Goal: Entertainment & Leisure: Consume media (video, audio)

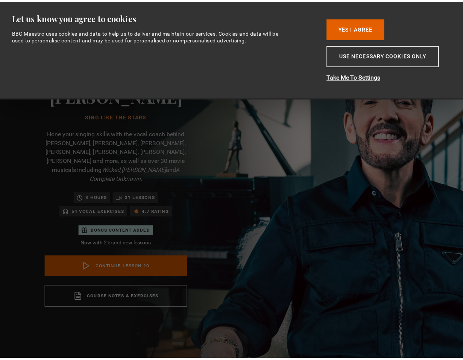
scroll to position [628, 0]
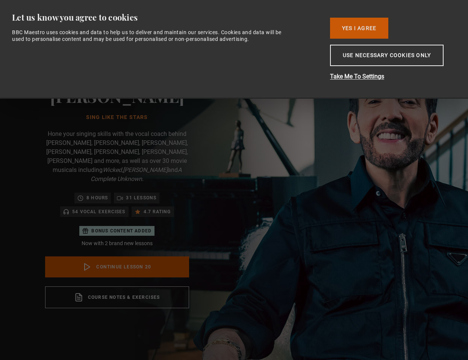
click at [352, 33] on button "Yes I Agree" at bounding box center [359, 28] width 58 height 21
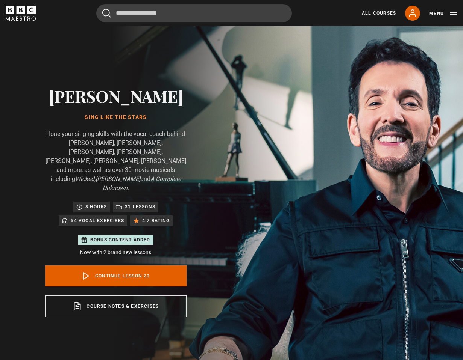
scroll to position [0, 0]
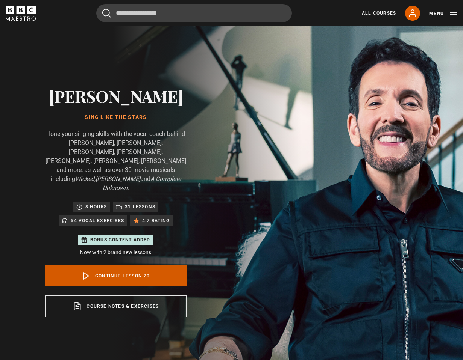
click at [171, 266] on link "Continue lesson 20" at bounding box center [115, 276] width 141 height 21
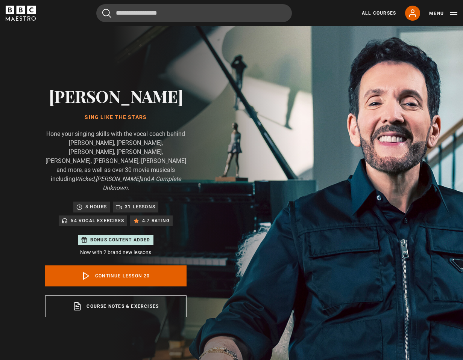
scroll to position [17, 0]
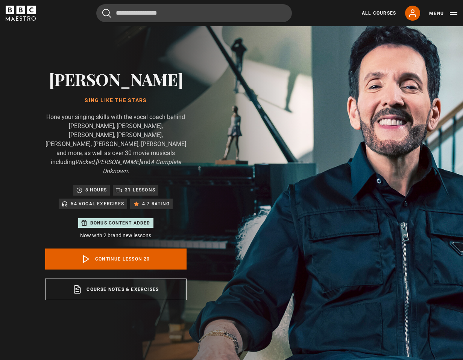
click at [232, 206] on div "[PERSON_NAME] Sing Like the Stars Hone your singing skills with the vocal coach…" at bounding box center [116, 184] width 232 height 351
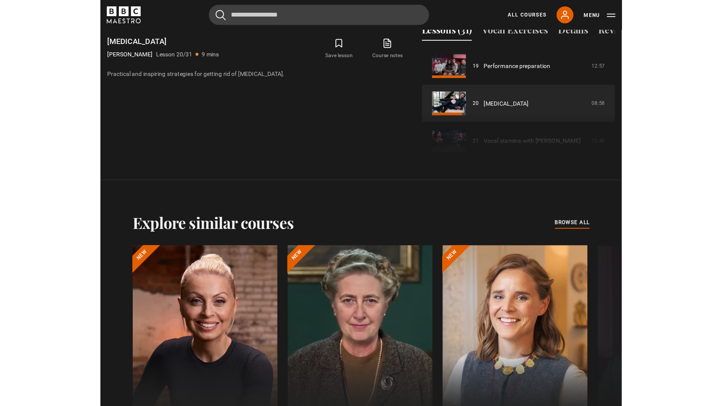
scroll to position [333, 0]
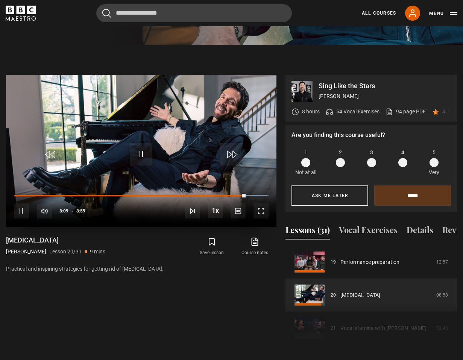
click at [266, 204] on span "Video Player" at bounding box center [260, 211] width 15 height 15
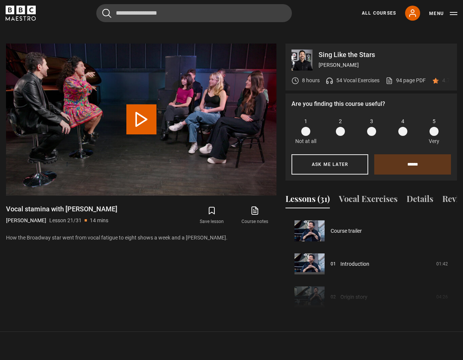
scroll to position [662, 0]
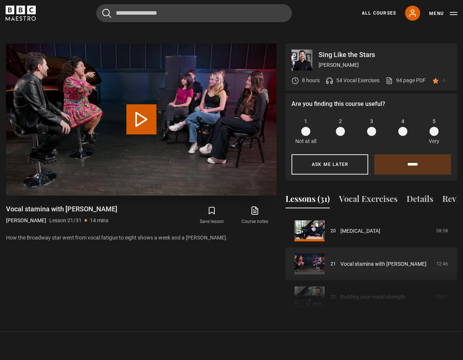
click at [141, 104] on button "Play Lesson Vocal stamina with Marissa Jaret Winokur" at bounding box center [141, 119] width 30 height 30
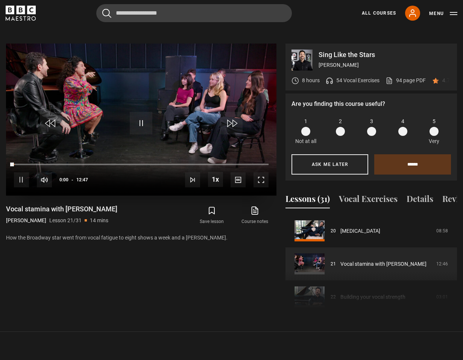
click at [262, 173] on span "Video Player" at bounding box center [260, 180] width 15 height 15
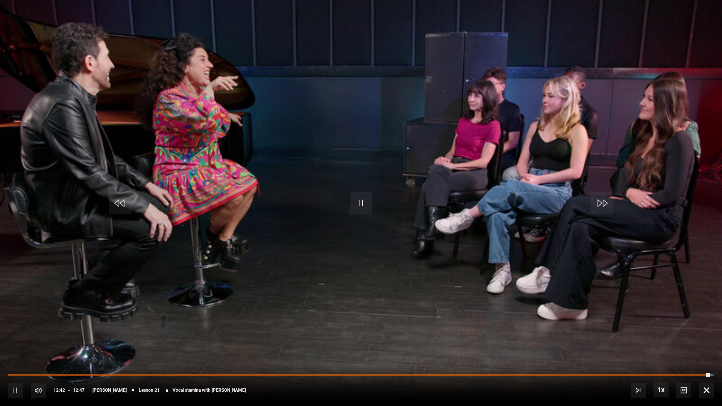
click at [462, 360] on span "Video Player" at bounding box center [706, 390] width 15 height 15
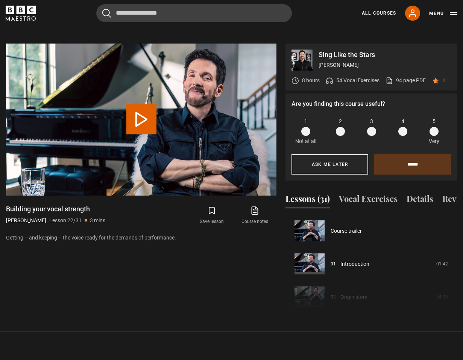
scroll to position [695, 0]
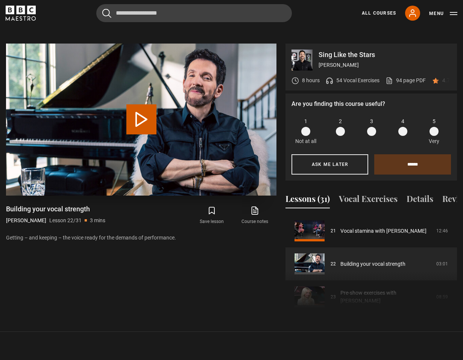
click at [151, 108] on button "Play Lesson Building your vocal strength" at bounding box center [141, 119] width 30 height 30
click at [184, 255] on div "Video Player is loading. Play Lesson Building your vocal strength 10s Skip Back…" at bounding box center [141, 180] width 270 height 273
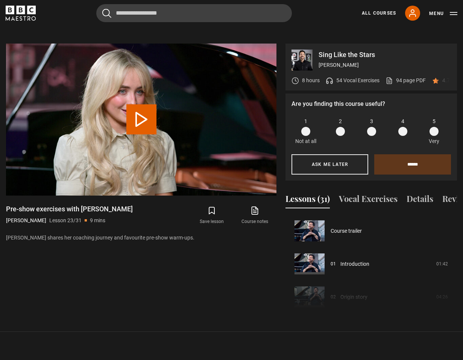
scroll to position [728, 0]
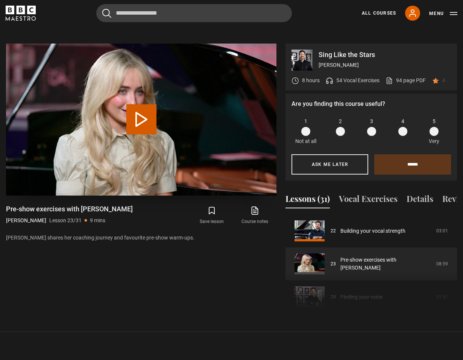
click at [156, 104] on button "Play Lesson Pre-show exercises with [PERSON_NAME]" at bounding box center [141, 119] width 30 height 30
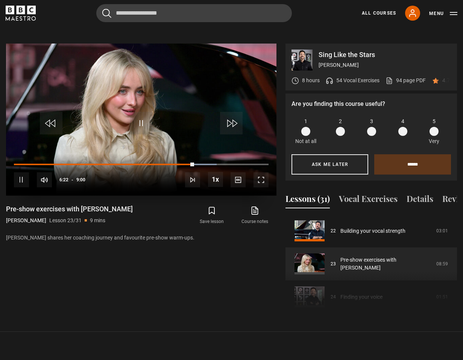
click at [21, 173] on span "Video Player" at bounding box center [21, 180] width 15 height 15
